Goal: Information Seeking & Learning: Learn about a topic

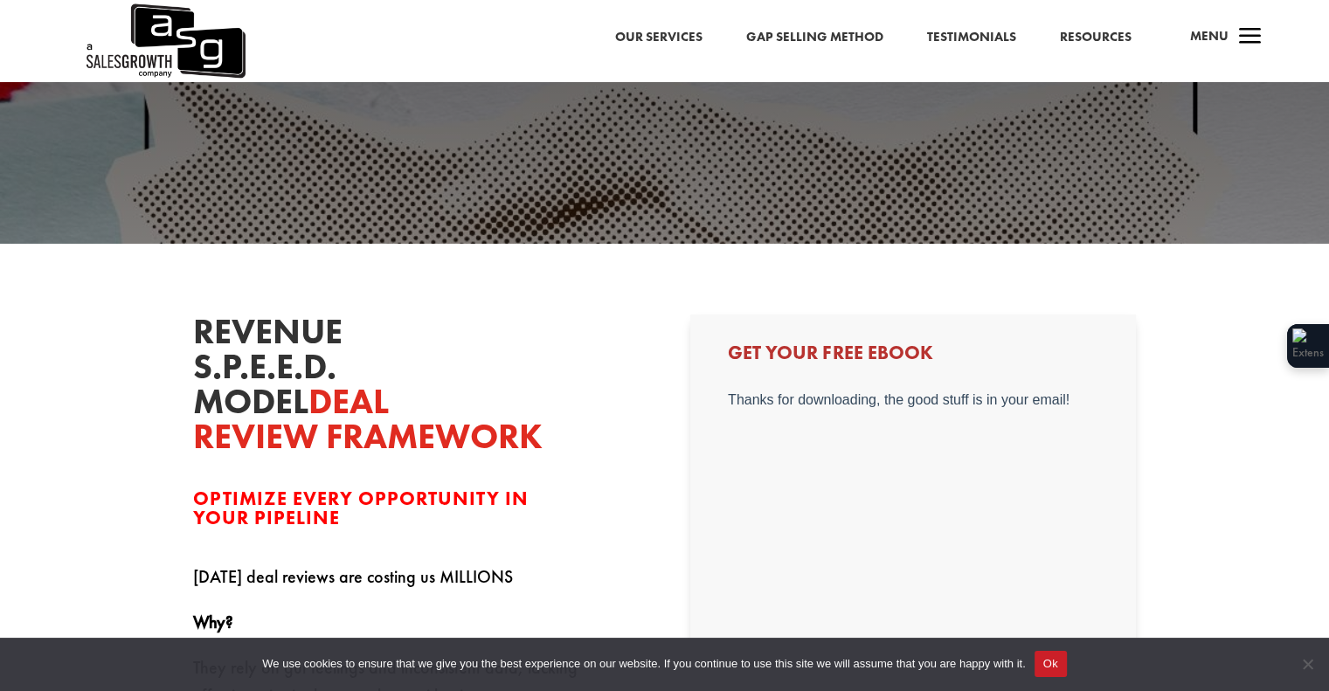
scroll to position [175, 0]
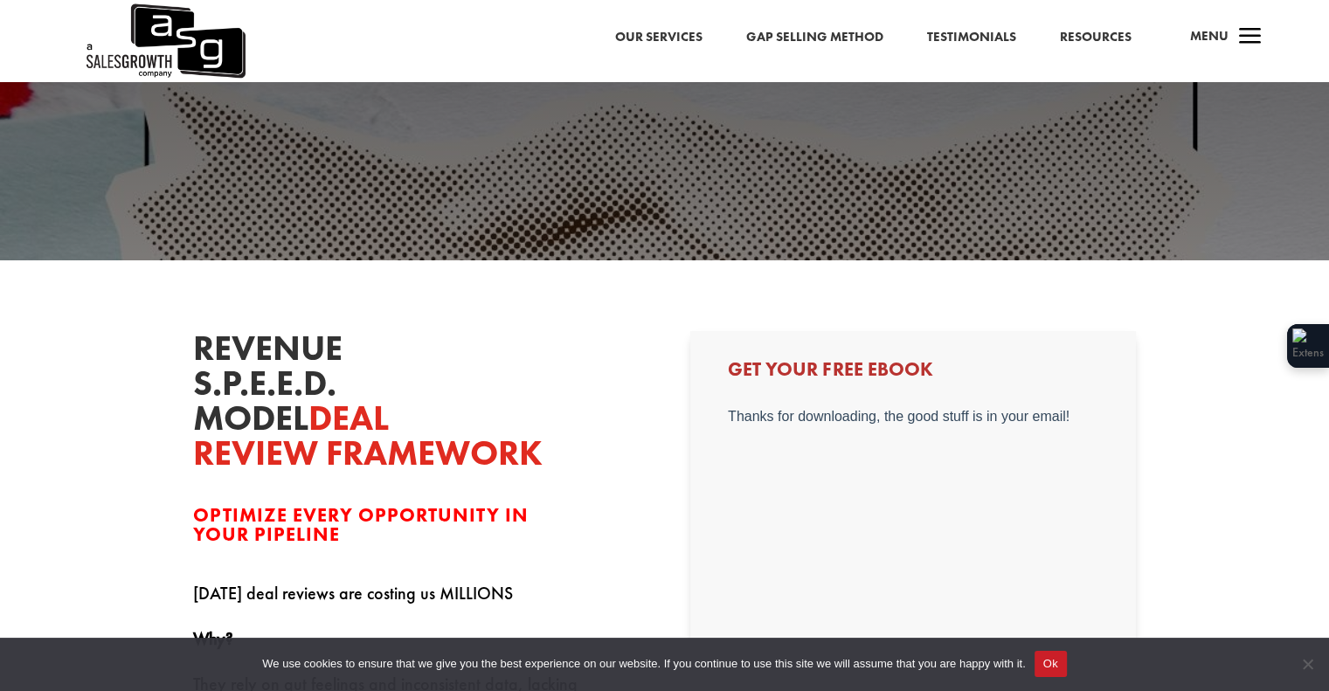
click at [656, 31] on link "Our Services" at bounding box center [658, 37] width 87 height 23
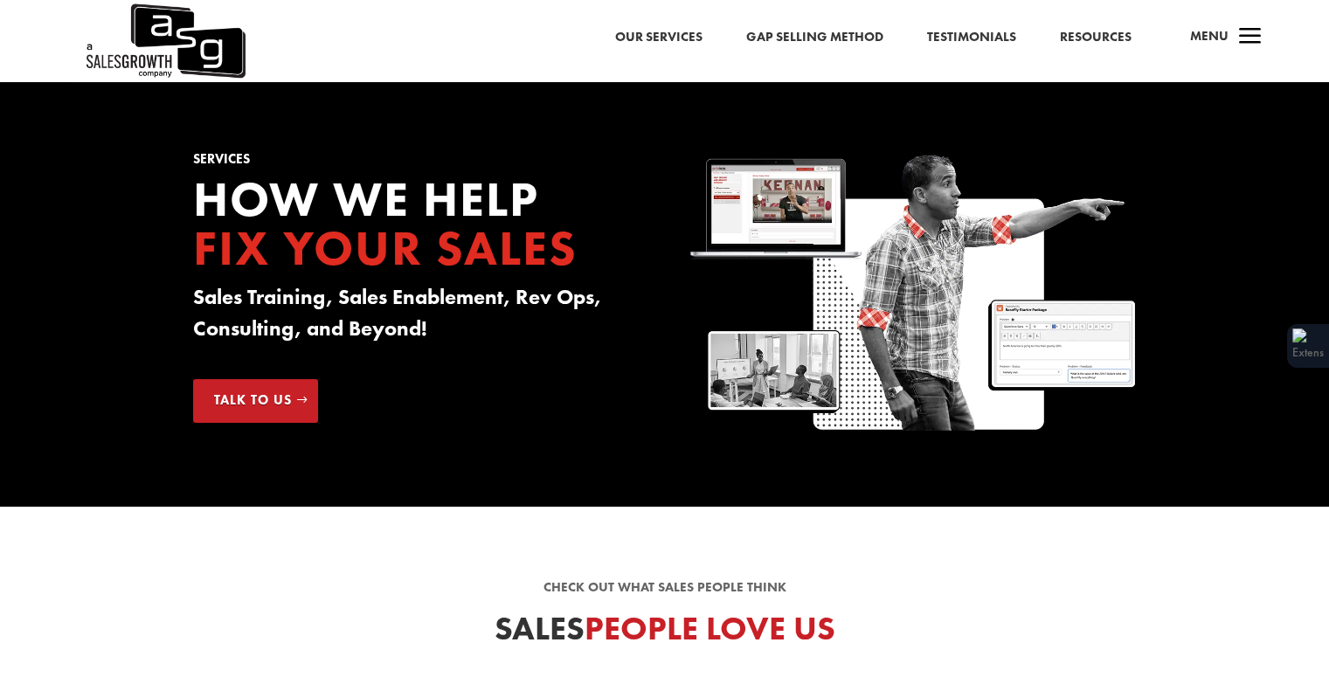
drag, startPoint x: 447, startPoint y: 327, endPoint x: 755, endPoint y: 334, distance: 307.5
click at [165, 299] on div "Services How we Help Fix your Sales Sales Training, Sales Enablement, Rev Ops, …" at bounding box center [664, 294] width 1329 height 425
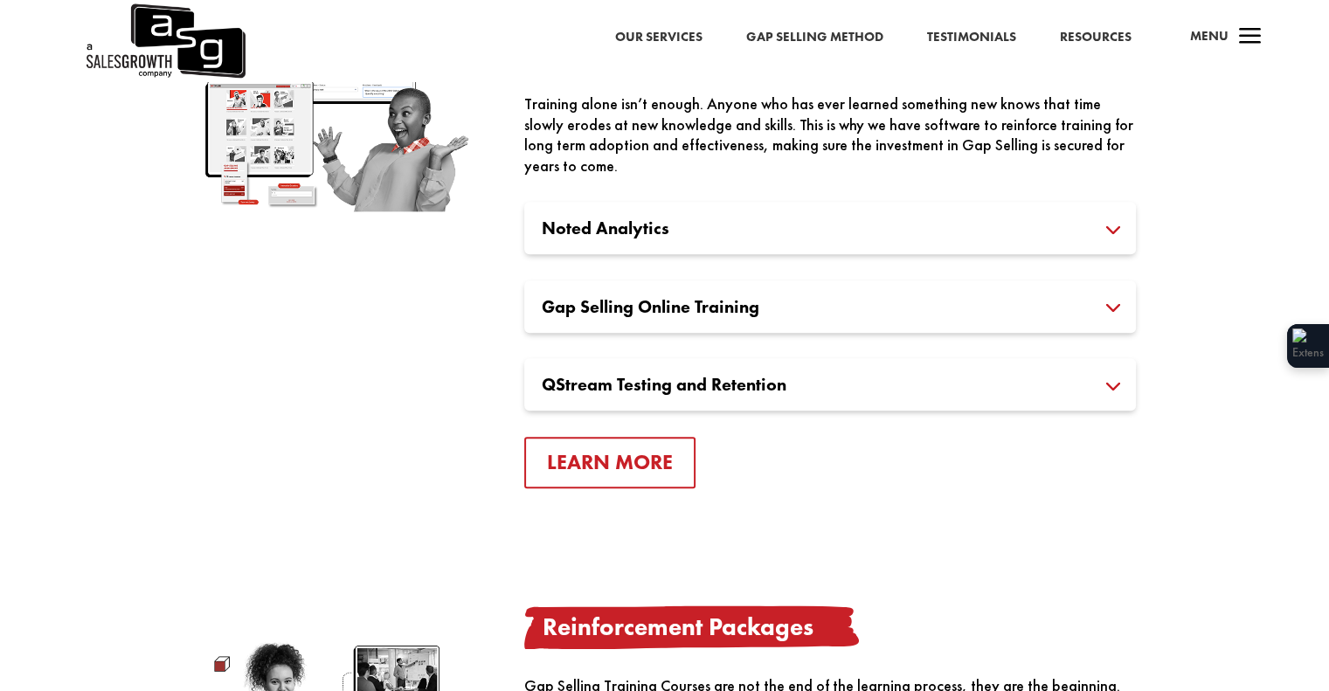
scroll to position [1834, 0]
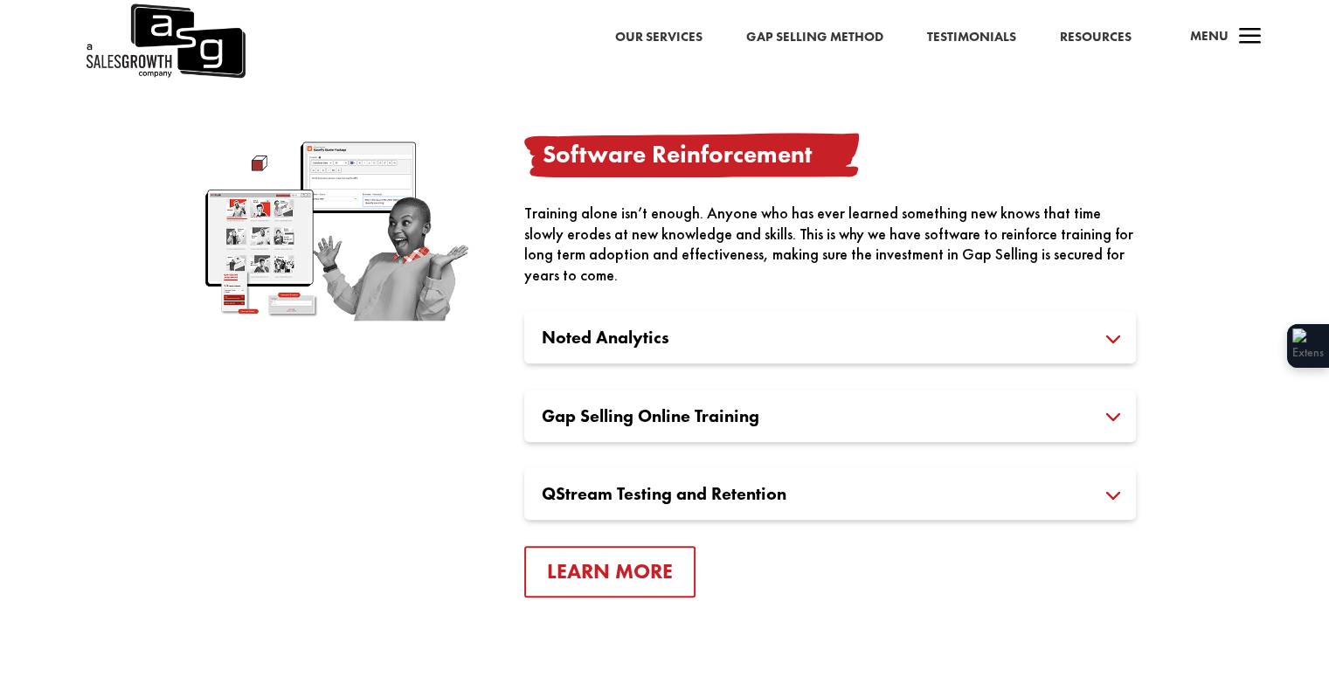
click at [674, 422] on h3 "Gap Selling Online Training" at bounding box center [830, 415] width 576 height 17
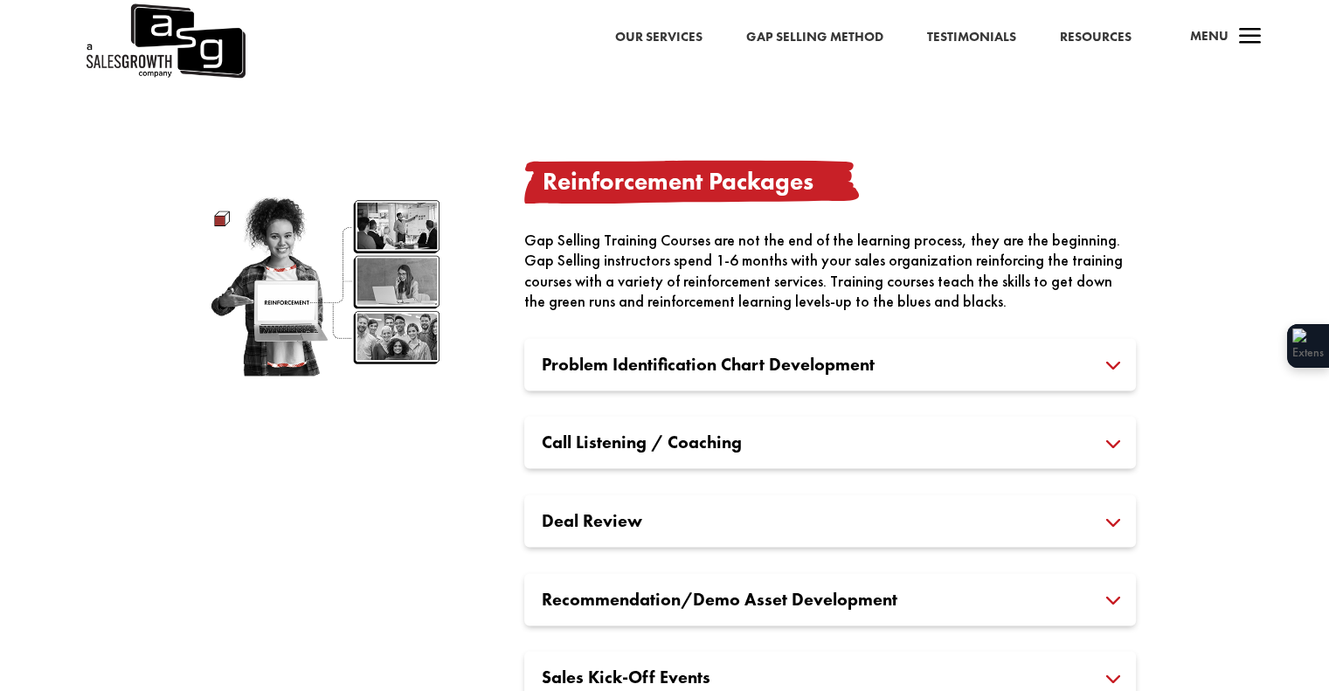
scroll to position [2446, 0]
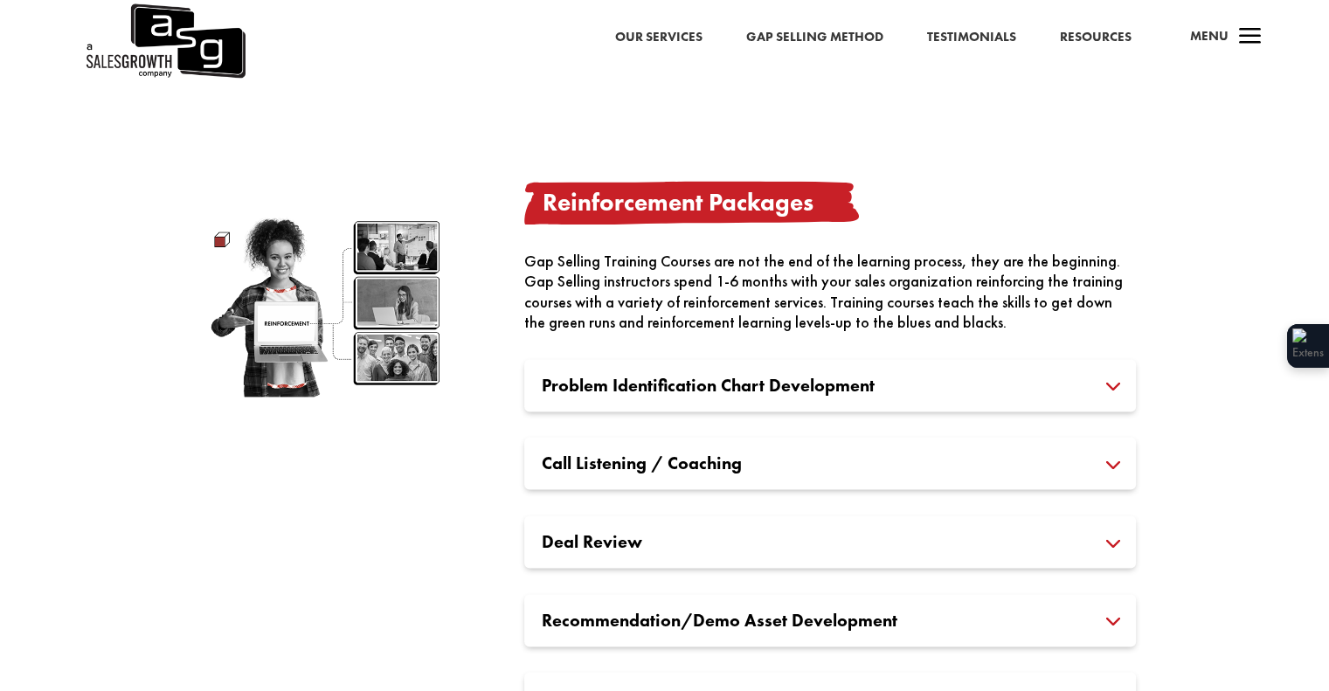
click at [751, 394] on h3 "Problem Identification Chart Development" at bounding box center [830, 384] width 576 height 17
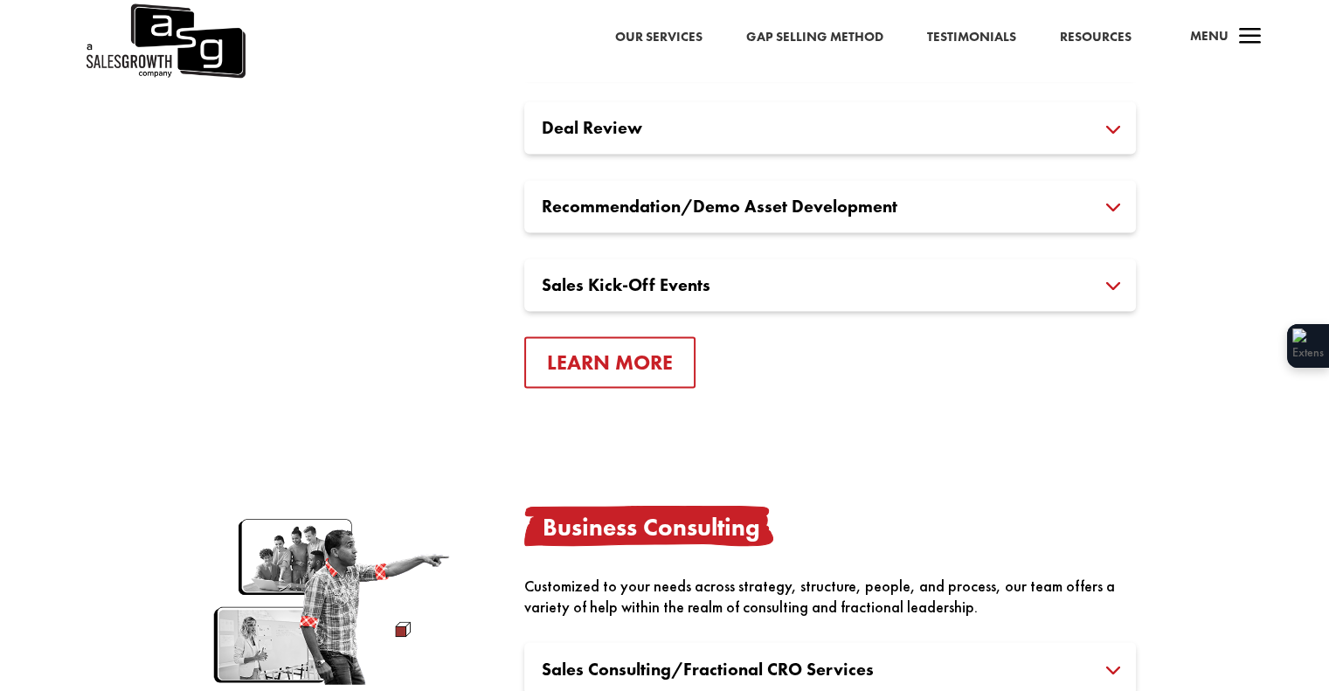
scroll to position [2533, 0]
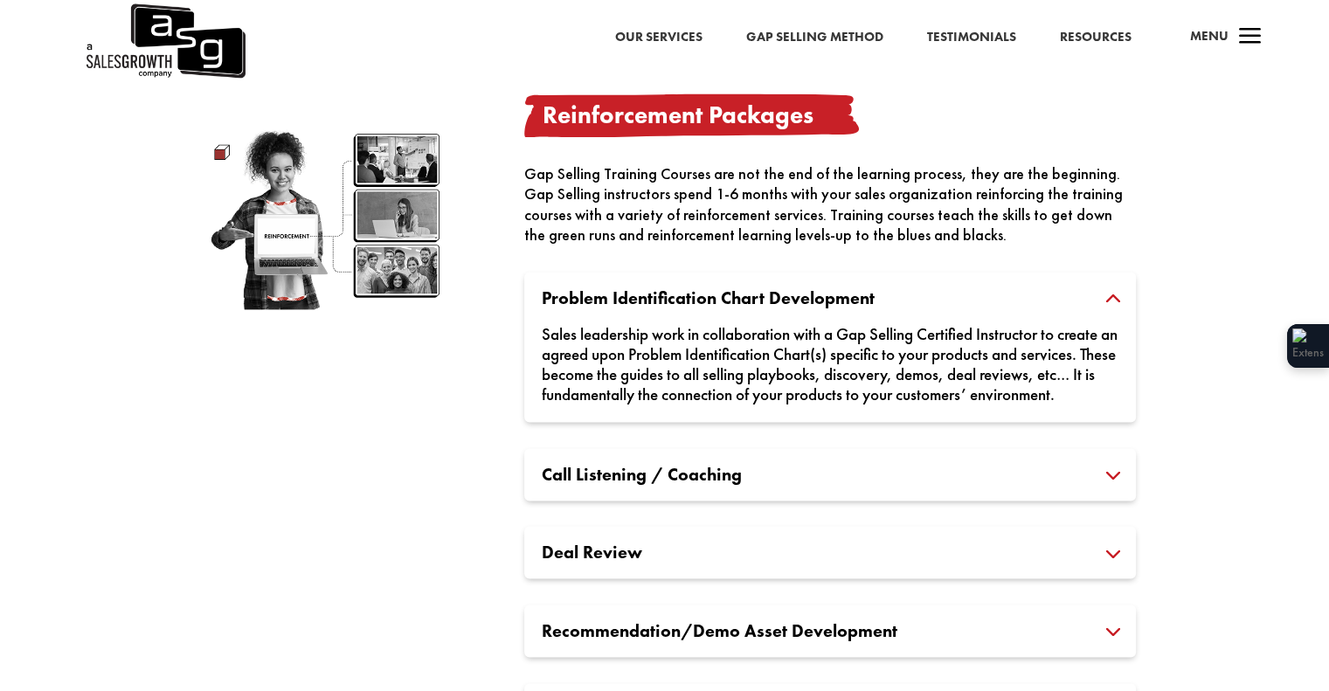
click at [1219, 37] on span "Menu" at bounding box center [1209, 35] width 38 height 17
